Goal: Check status: Check status

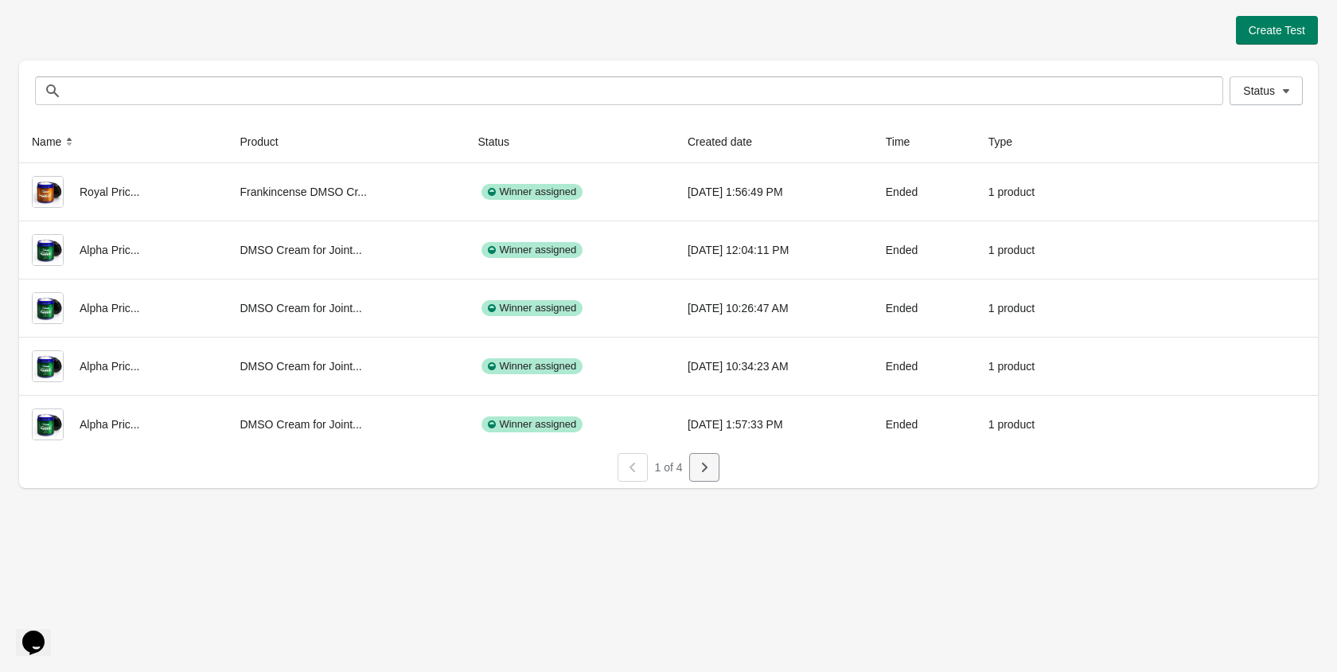
click at [715, 476] on button "button" at bounding box center [704, 467] width 30 height 29
click at [708, 467] on icon "button" at bounding box center [705, 467] width 16 height 16
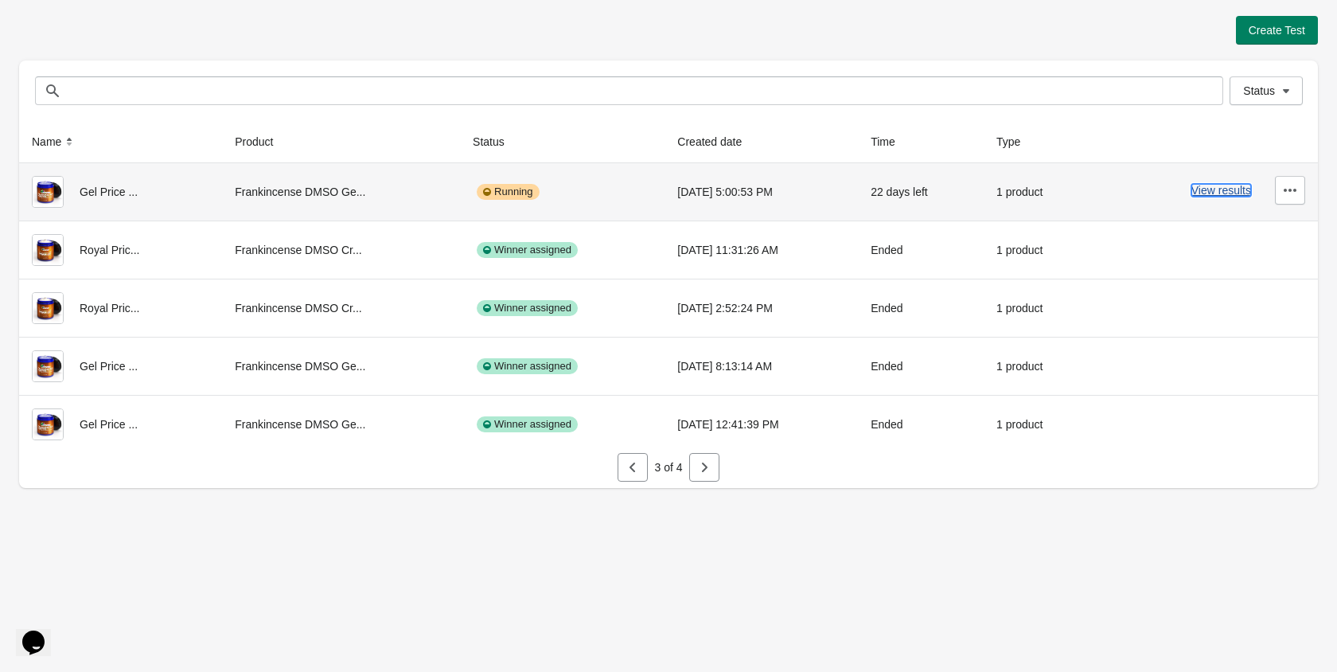
click at [1209, 189] on button "View results" at bounding box center [1222, 190] width 60 height 13
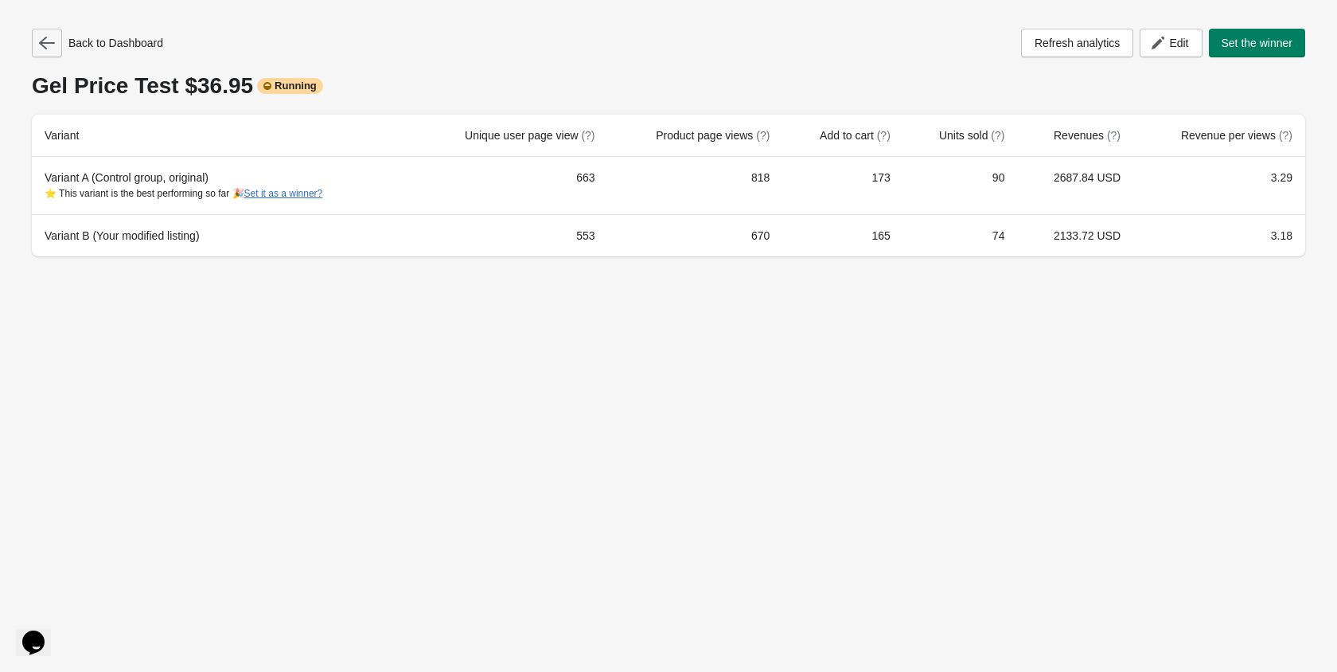
click at [47, 39] on icon "button" at bounding box center [47, 43] width 16 height 16
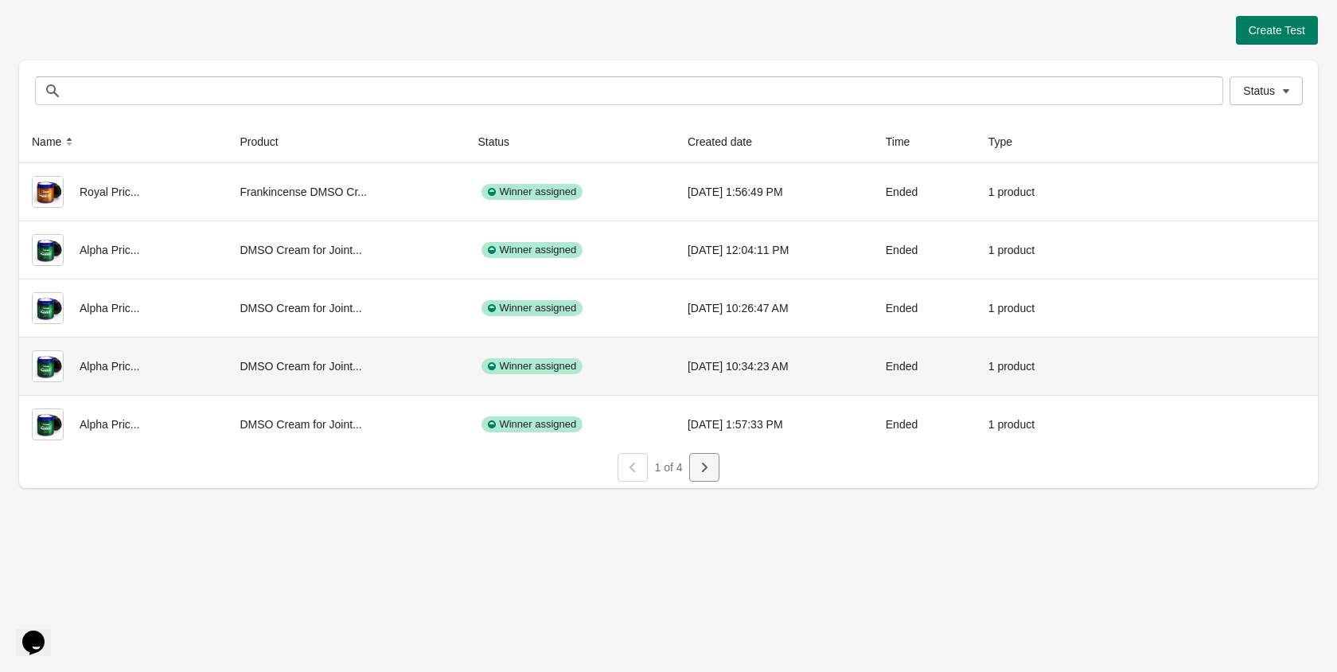
click at [695, 462] on button "button" at bounding box center [704, 467] width 30 height 29
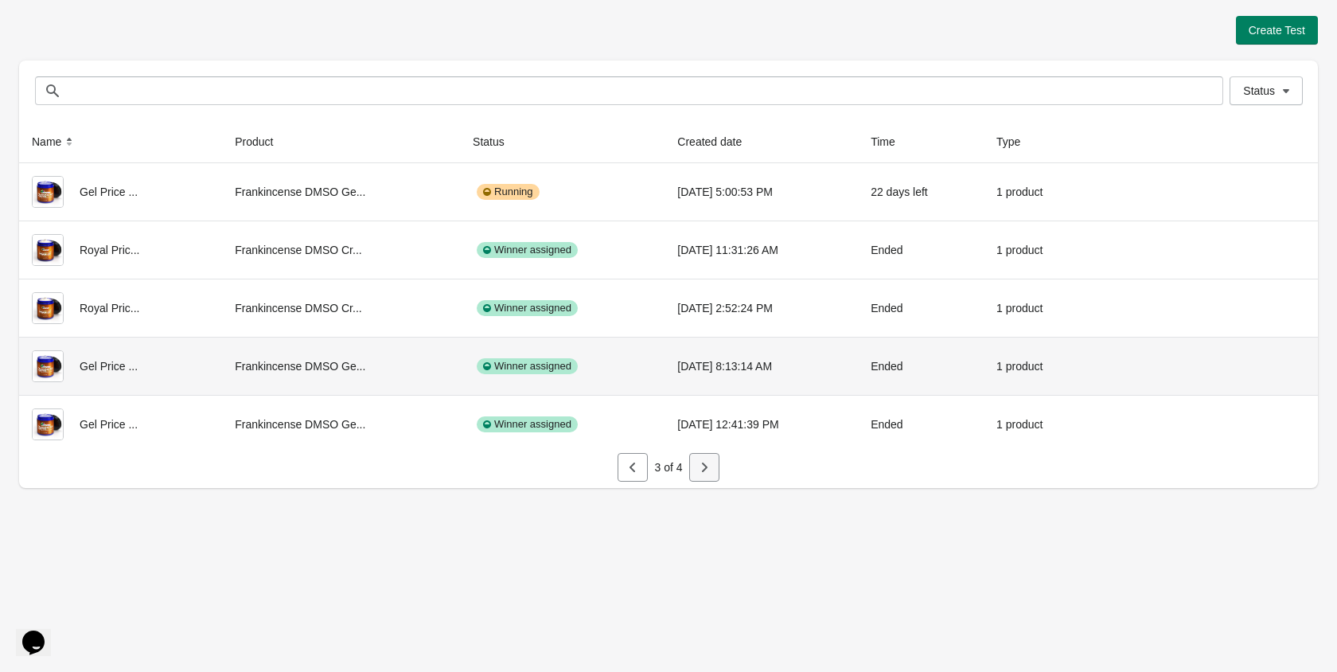
click at [695, 462] on button "button" at bounding box center [704, 467] width 30 height 29
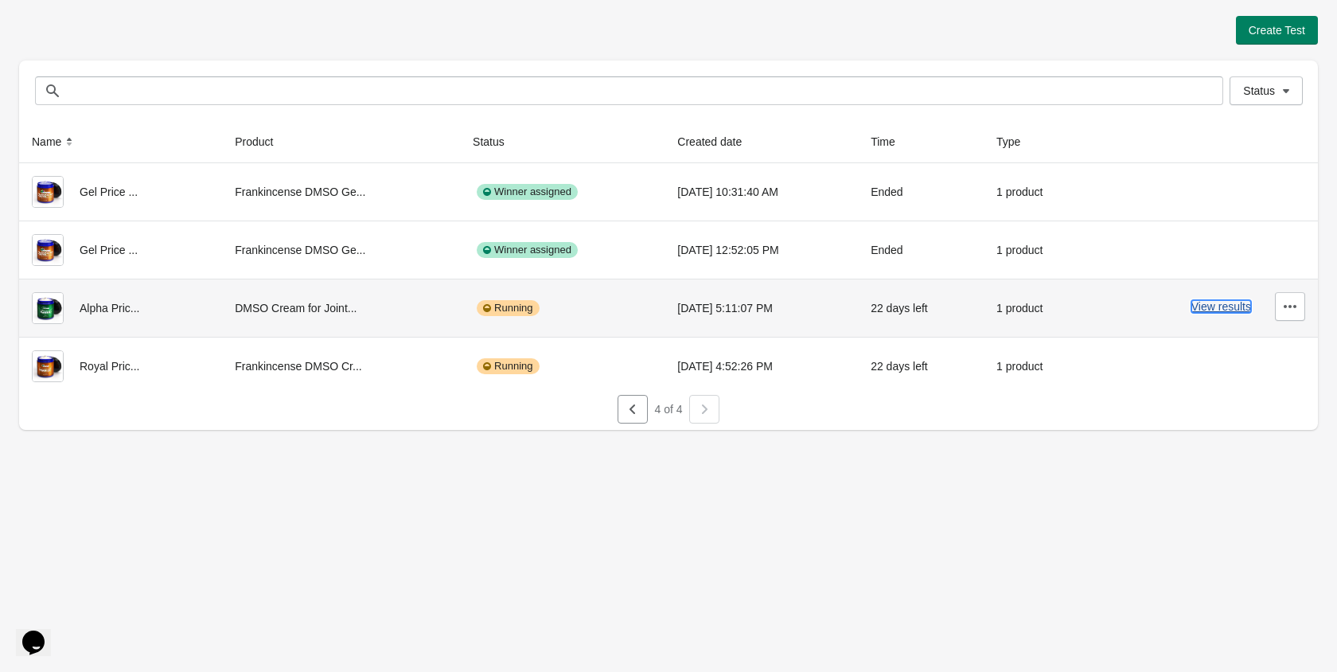
click at [1200, 311] on button "View results" at bounding box center [1222, 306] width 60 height 13
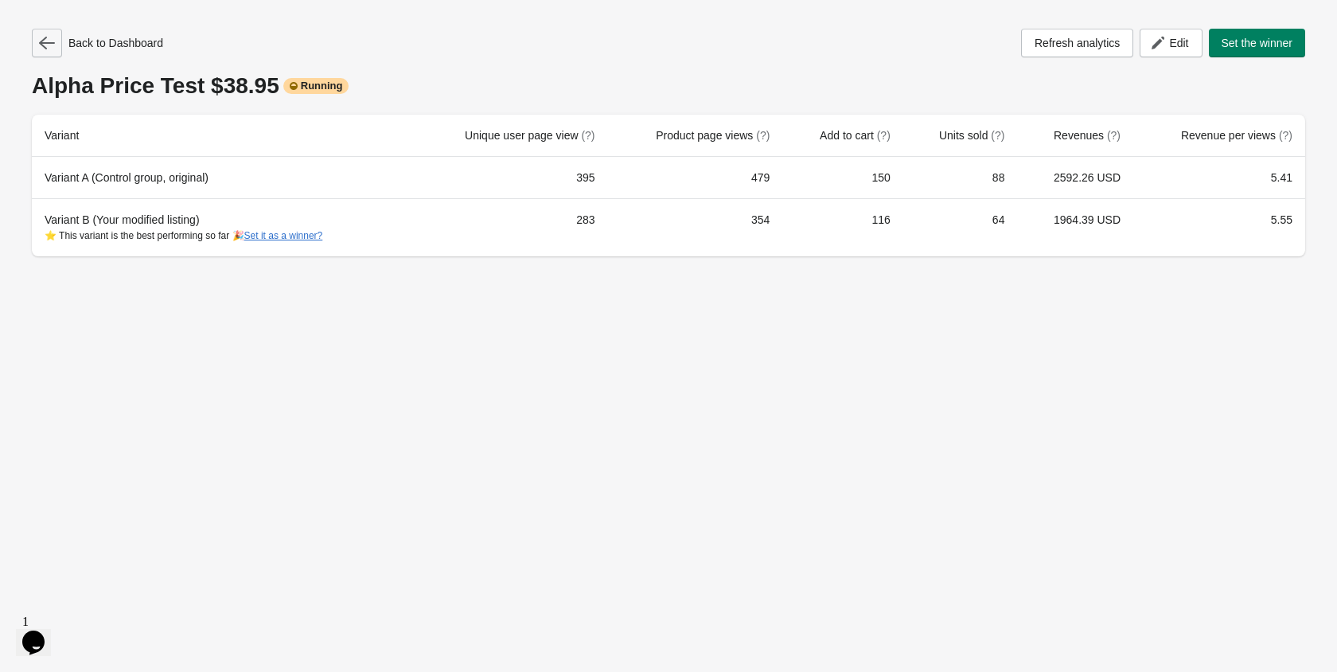
click at [50, 35] on icon "button" at bounding box center [47, 43] width 16 height 16
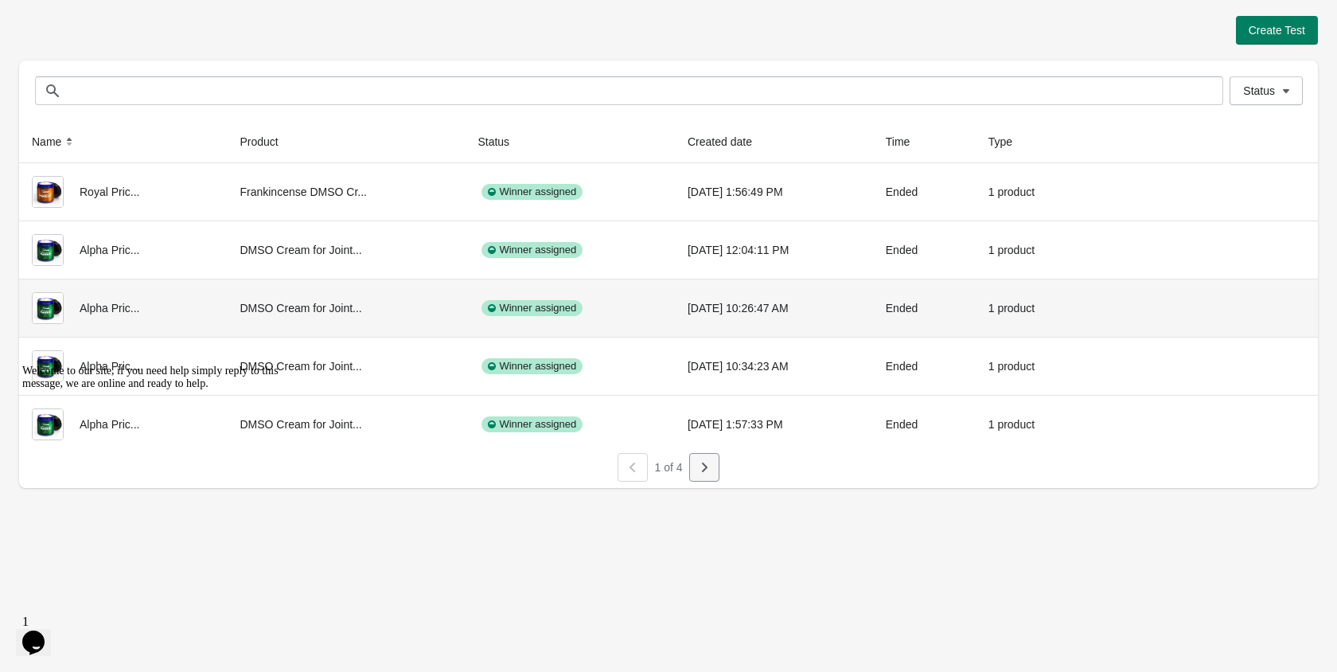
click at [702, 475] on button "button" at bounding box center [704, 467] width 30 height 29
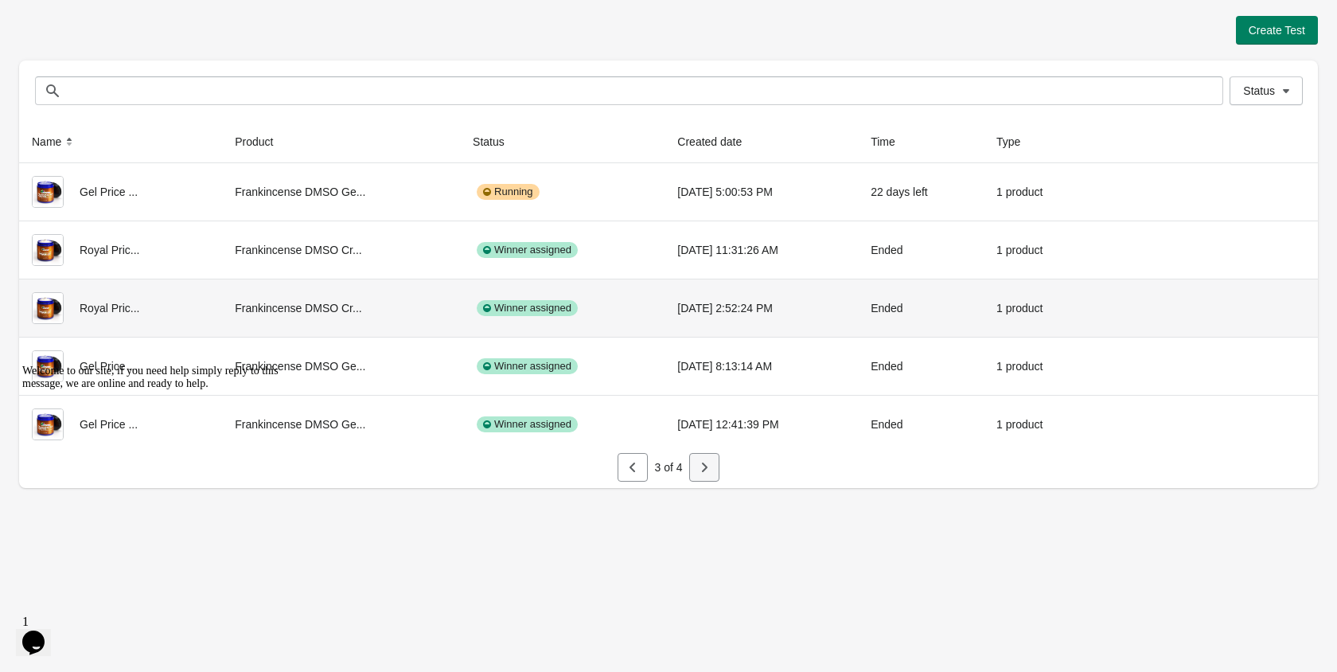
click at [702, 475] on button "button" at bounding box center [704, 467] width 30 height 29
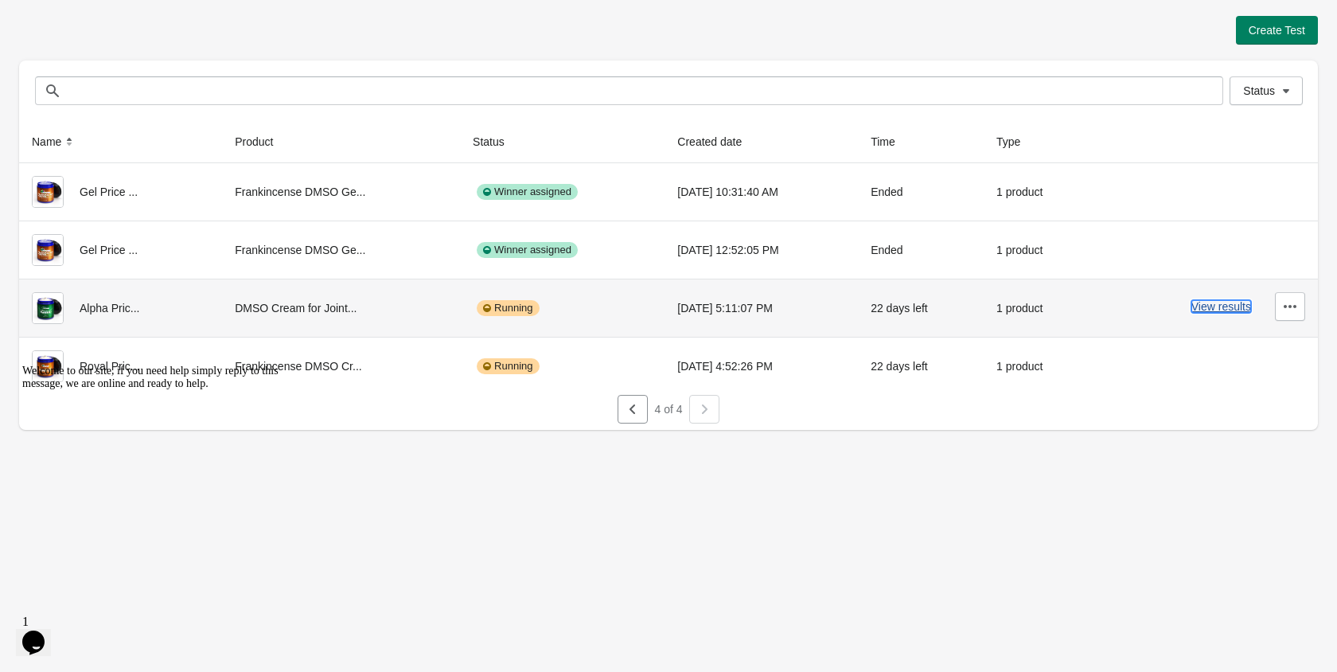
click at [1214, 310] on button "View results" at bounding box center [1222, 306] width 60 height 13
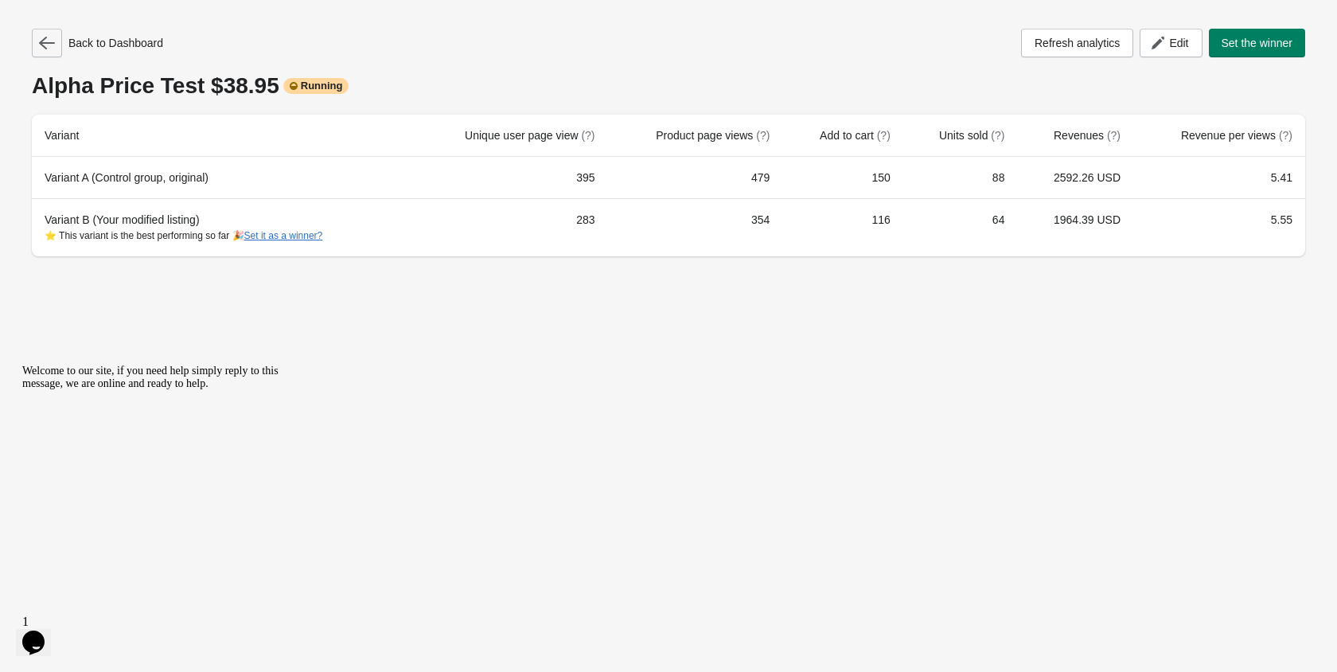
click at [46, 35] on icon "button" at bounding box center [47, 43] width 16 height 16
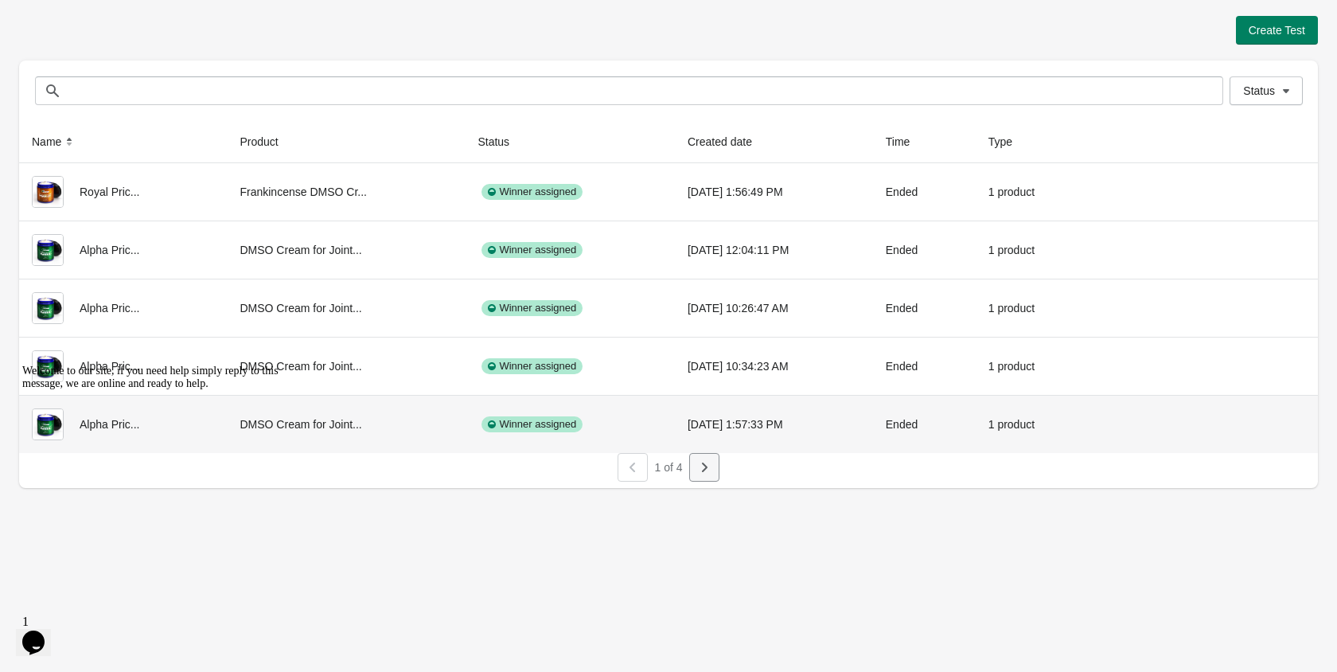
click at [692, 472] on button "button" at bounding box center [704, 467] width 30 height 29
click at [697, 472] on div "Create Test Status Status Name Product Status Created date Time Type Alpha Pric…" at bounding box center [668, 336] width 1337 height 672
click at [697, 472] on icon "button" at bounding box center [705, 467] width 16 height 16
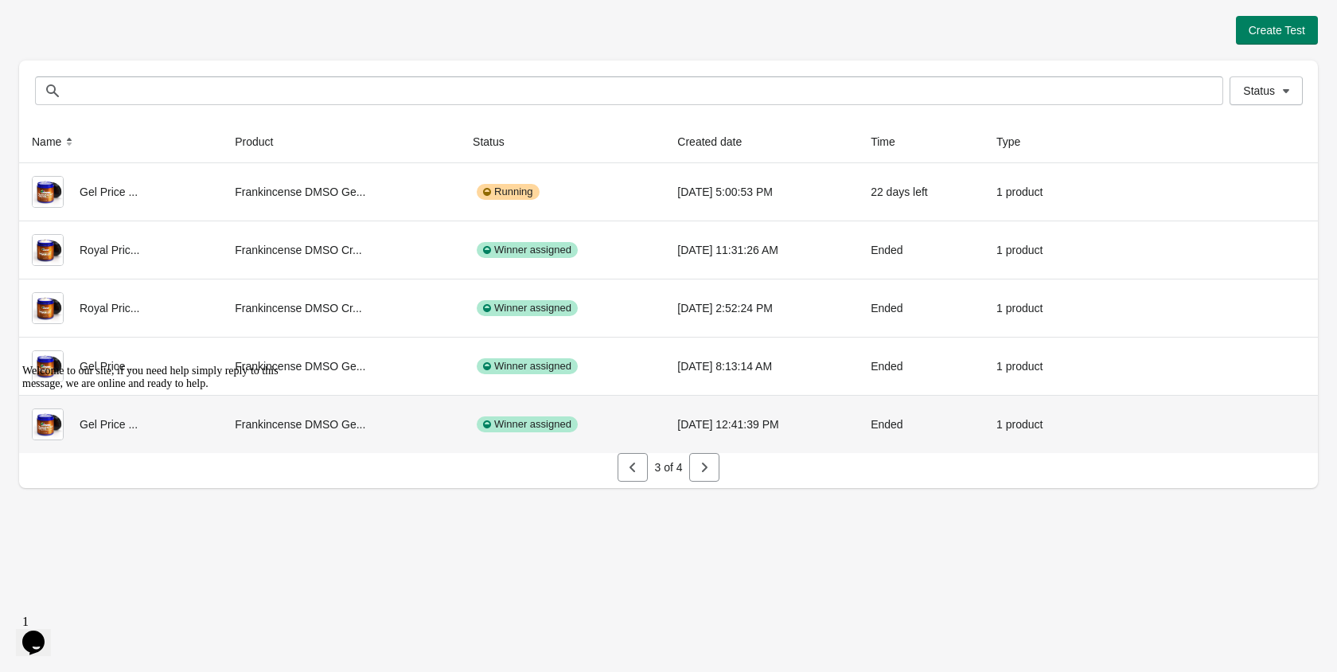
click at [697, 472] on icon "button" at bounding box center [705, 467] width 16 height 16
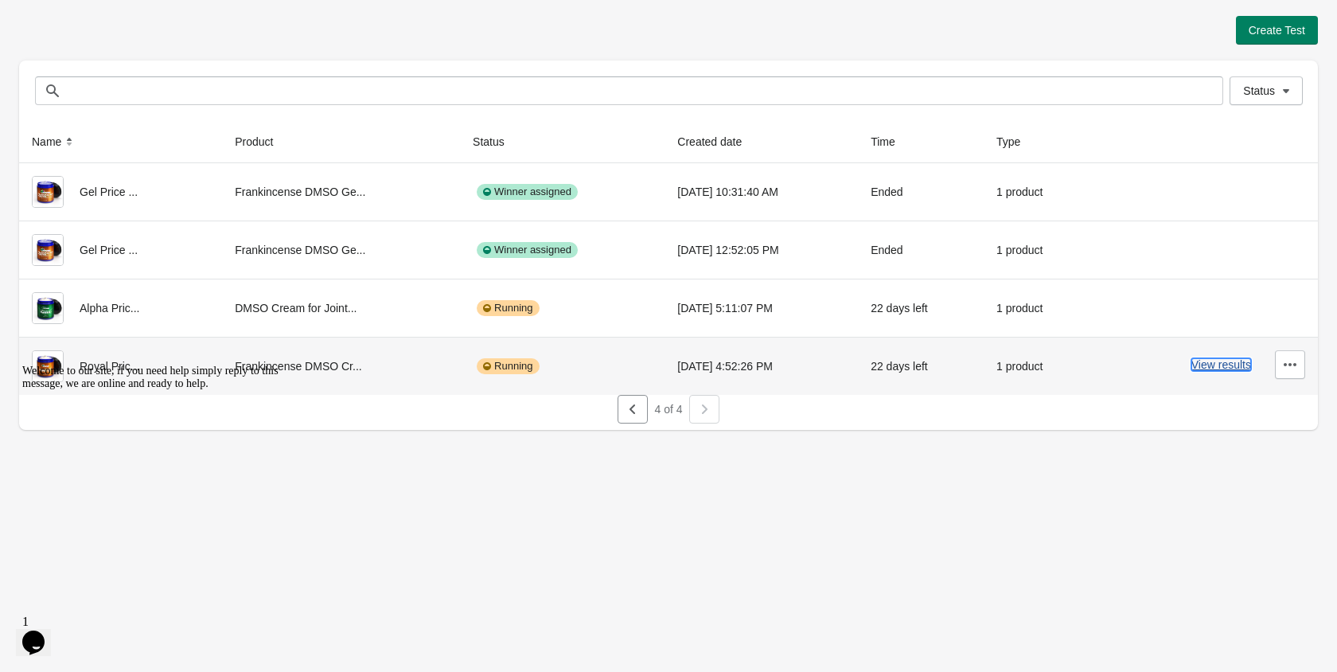
click at [1204, 361] on button "View results" at bounding box center [1222, 364] width 60 height 13
